Goal: Task Accomplishment & Management: Use online tool/utility

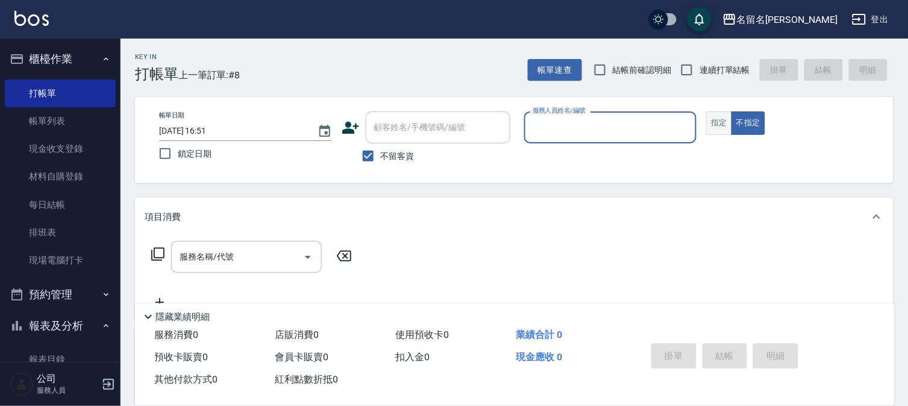
click at [717, 130] on button "指定" at bounding box center [720, 124] width 26 height 24
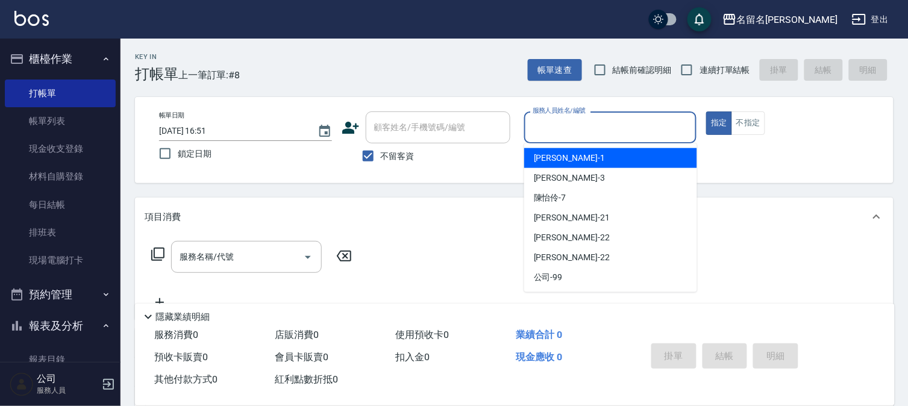
click at [624, 130] on input "服務人員姓名/編號" at bounding box center [611, 127] width 162 height 21
type input "7"
type button "true"
type input "[PERSON_NAME]-7"
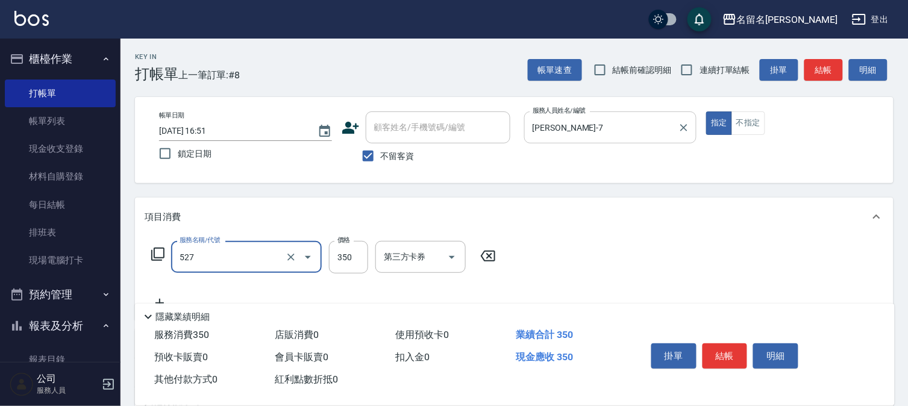
type input "頭皮養護A(527)"
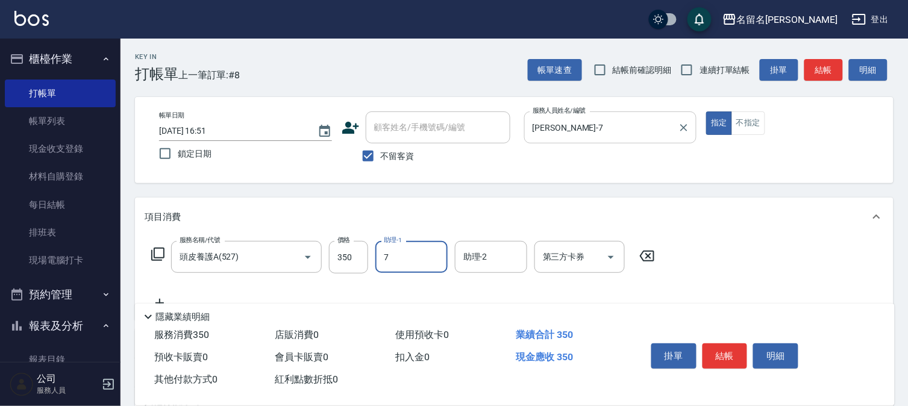
type input "[PERSON_NAME]-7"
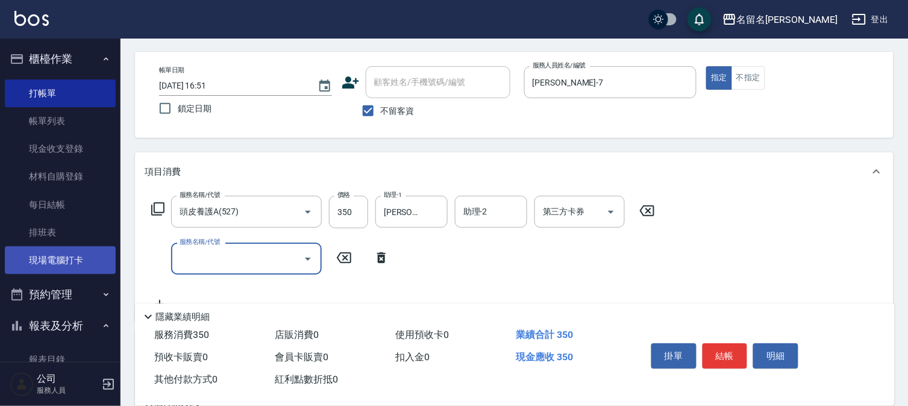
scroll to position [67, 0]
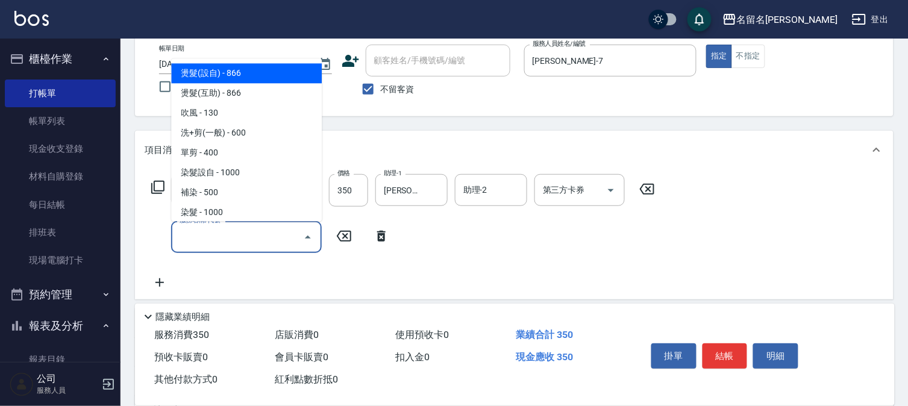
click at [199, 238] on input "服務名稱/代號" at bounding box center [238, 237] width 122 height 21
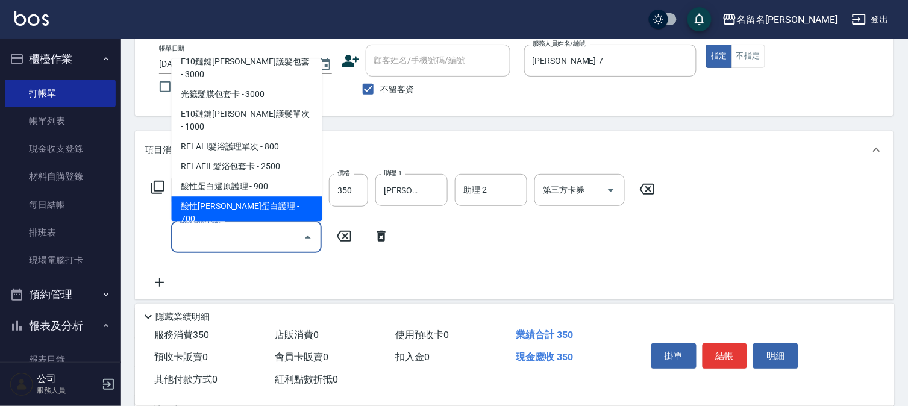
scroll to position [804, 0]
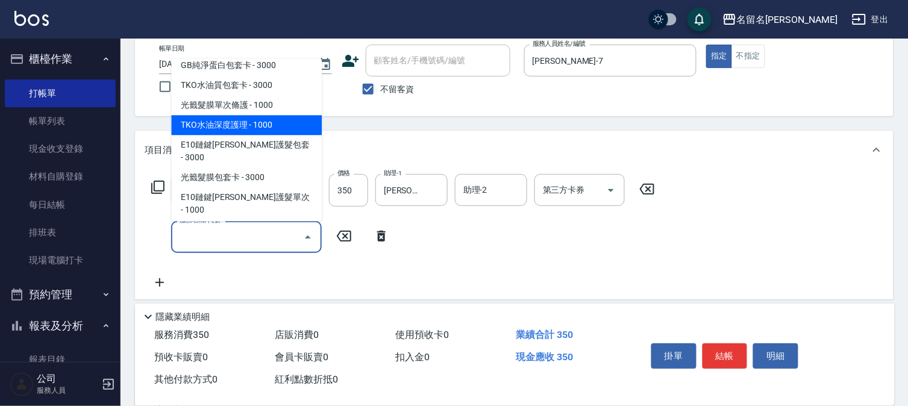
click at [259, 117] on span "TKO水油深度護理 - 1000" at bounding box center [246, 126] width 151 height 20
type input "TKO水油深度護理(621)"
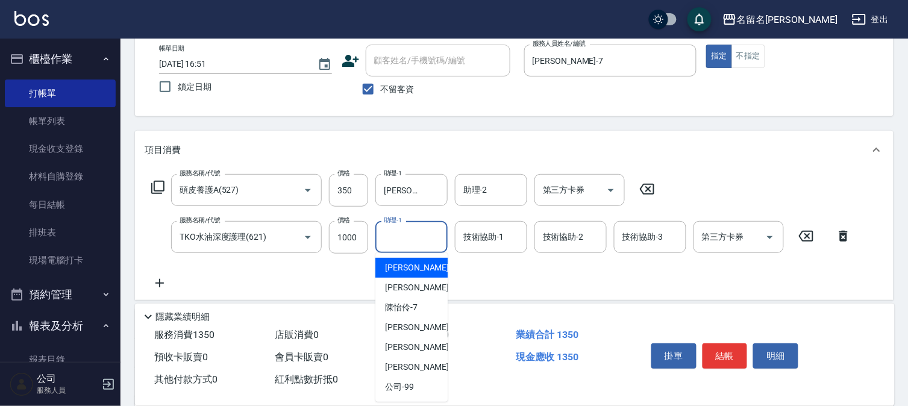
click at [408, 237] on input "助理-1" at bounding box center [411, 237] width 61 height 21
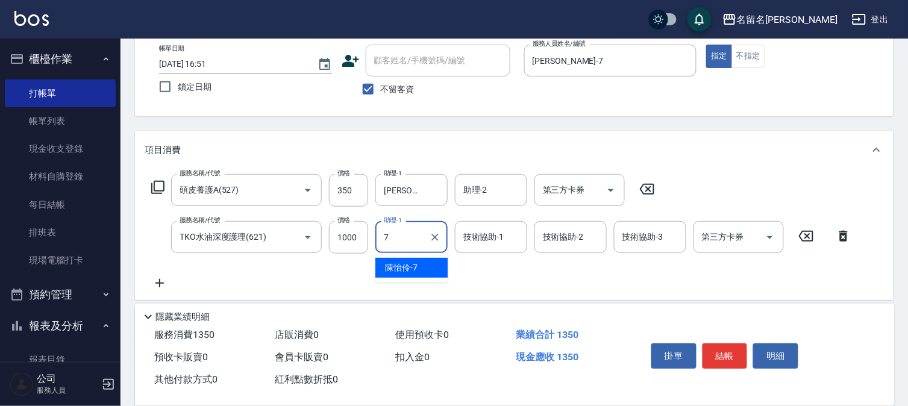
type input "[PERSON_NAME]-7"
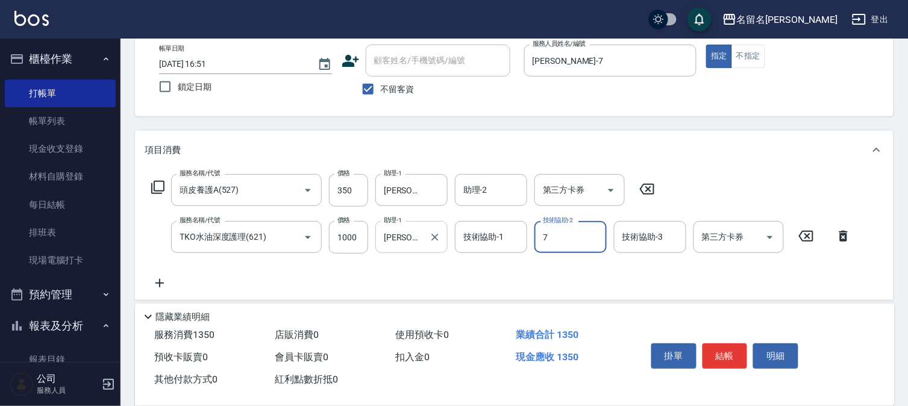
type input "[PERSON_NAME]-7"
click at [733, 354] on button "結帳" at bounding box center [725, 356] width 45 height 25
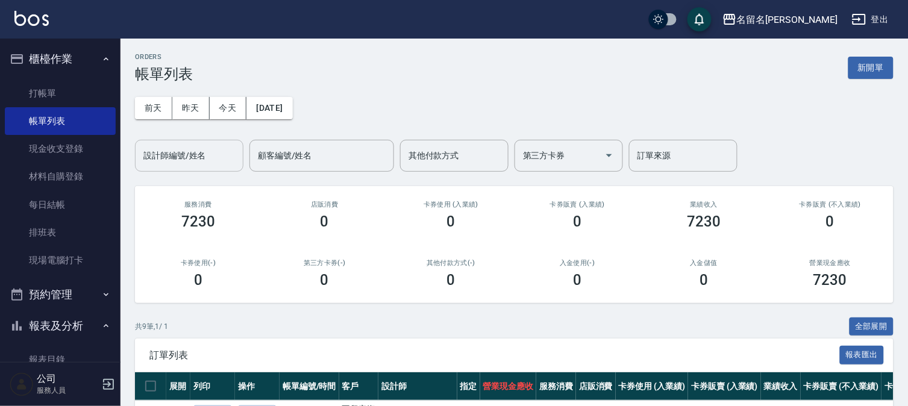
click at [208, 157] on input "設計師編號/姓名" at bounding box center [189, 155] width 98 height 21
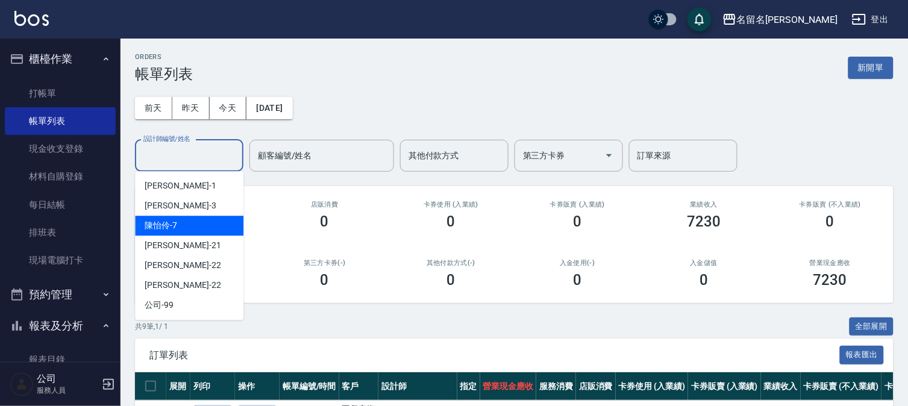
click at [227, 224] on div "[PERSON_NAME]-7" at bounding box center [189, 226] width 109 height 20
type input "[PERSON_NAME]-7"
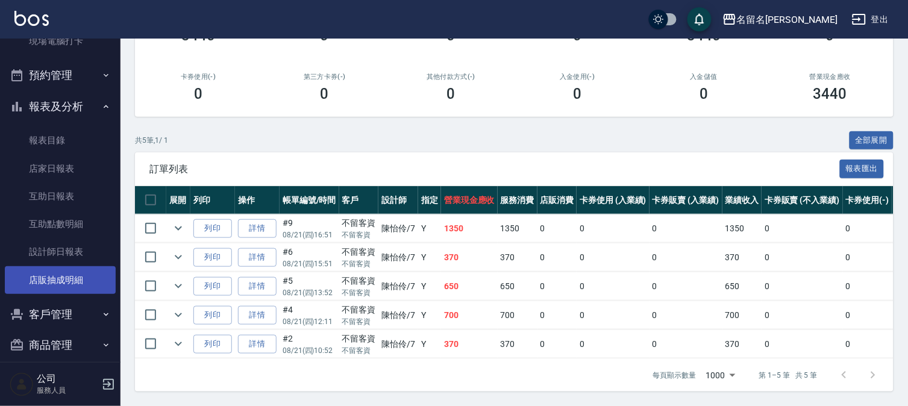
scroll to position [231, 0]
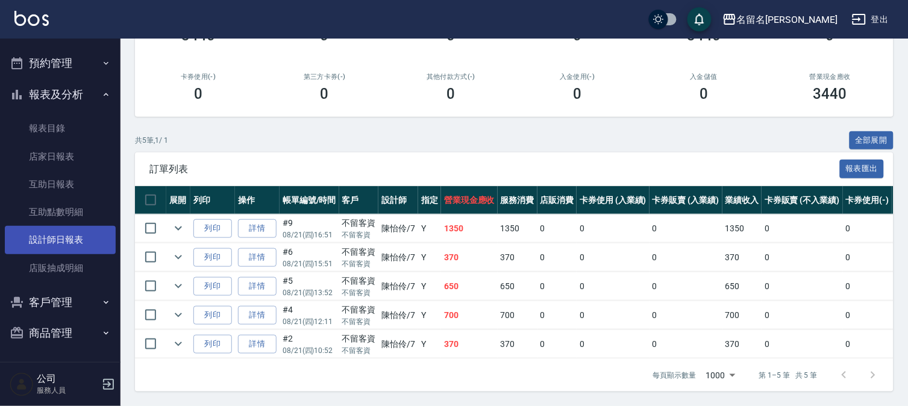
click at [83, 234] on link "設計師日報表" at bounding box center [60, 240] width 111 height 28
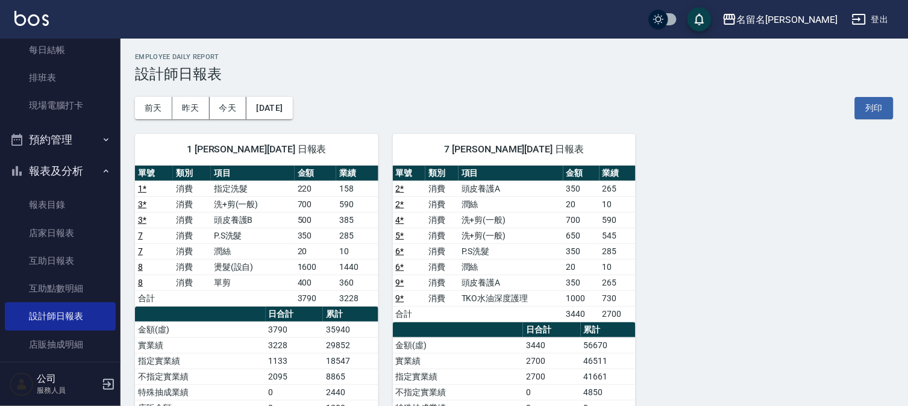
scroll to position [31, 0]
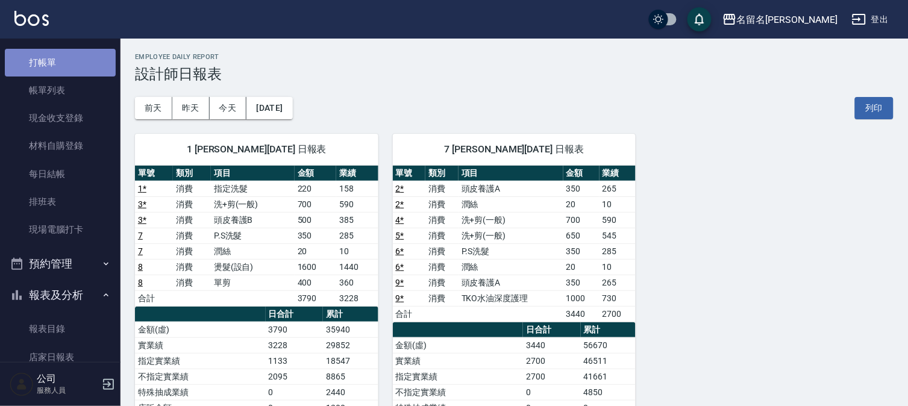
click at [82, 61] on link "打帳單" at bounding box center [60, 63] width 111 height 28
